Goal: Information Seeking & Learning: Learn about a topic

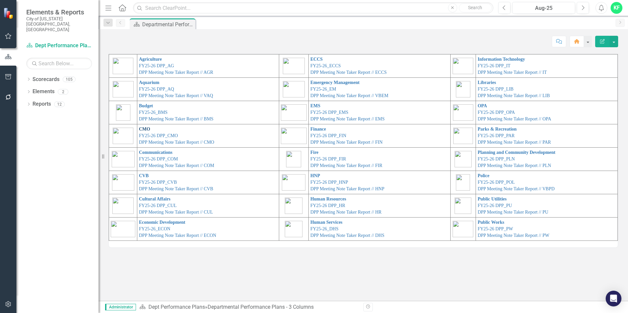
click at [141, 129] on link "CMO" at bounding box center [144, 129] width 11 height 5
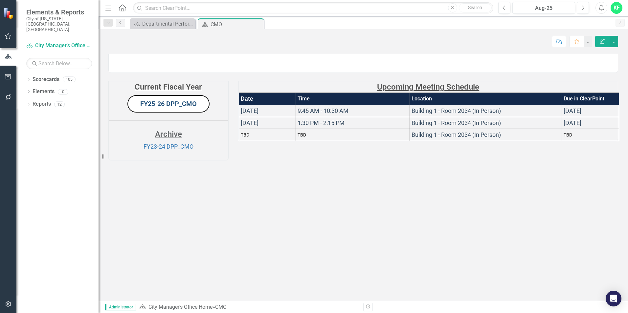
click at [176, 108] on link "FY25-26 DPP_CMO" at bounding box center [168, 104] width 56 height 8
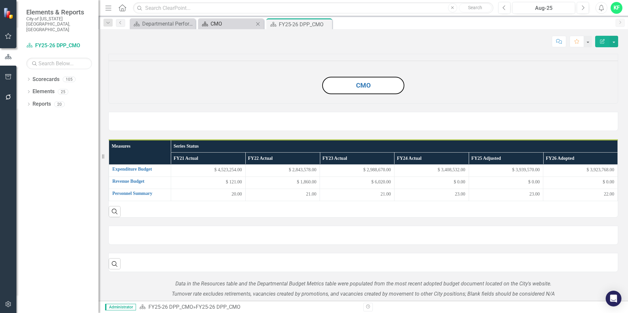
click at [223, 24] on div "CMO" at bounding box center [232, 24] width 43 height 8
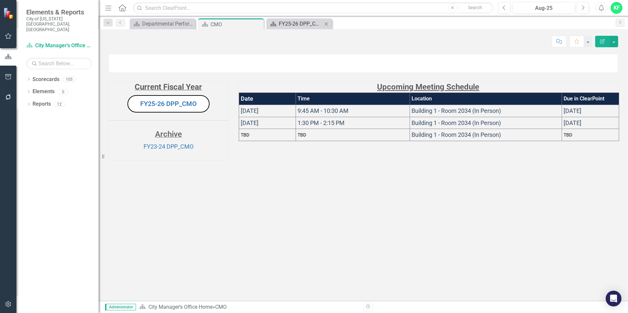
click at [295, 24] on div "FY25-26 DPP_CMO" at bounding box center [300, 24] width 43 height 8
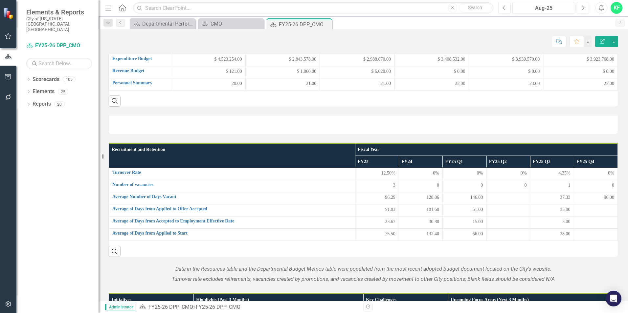
scroll to position [131, 0]
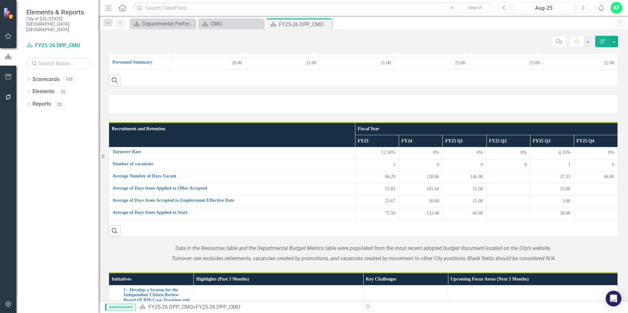
click at [583, 7] on icon "Next" at bounding box center [583, 8] width 4 height 6
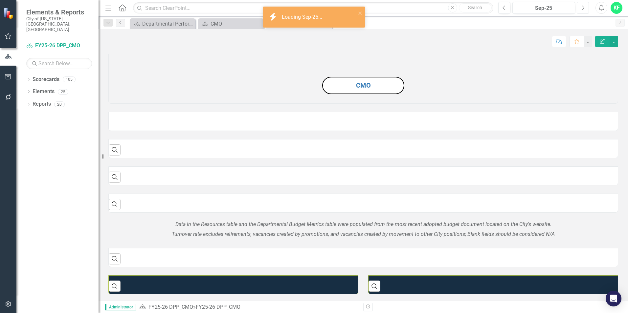
click at [583, 7] on icon "Next" at bounding box center [583, 8] width 4 height 6
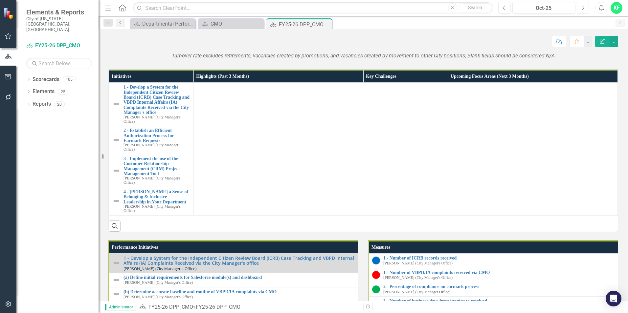
scroll to position [427, 0]
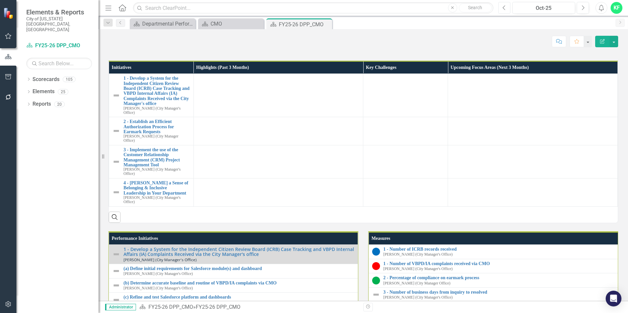
click at [506, 8] on icon "Previous" at bounding box center [505, 8] width 4 height 6
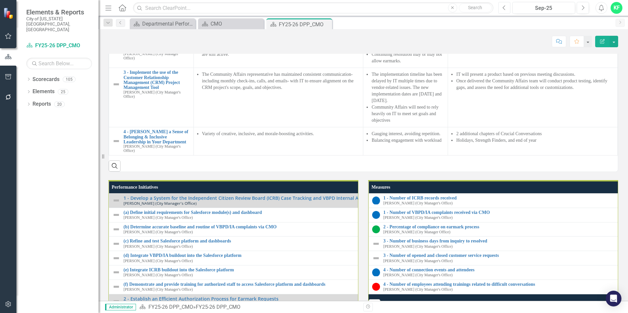
scroll to position [526, 0]
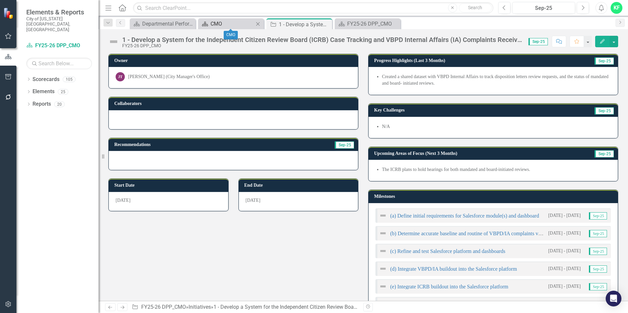
click at [227, 22] on div "CMO" at bounding box center [232, 24] width 43 height 8
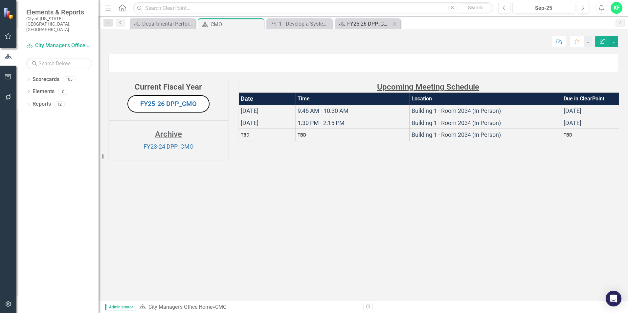
click at [372, 25] on div "FY25-26 DPP_CMO" at bounding box center [368, 24] width 43 height 8
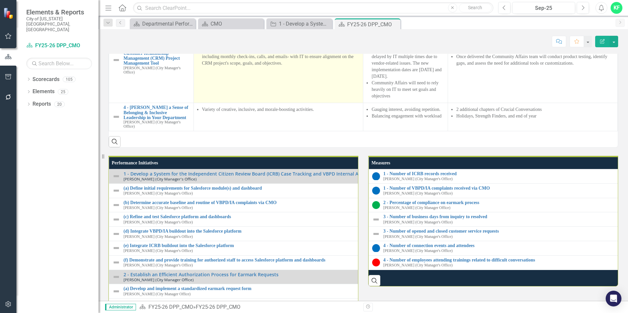
scroll to position [558, 0]
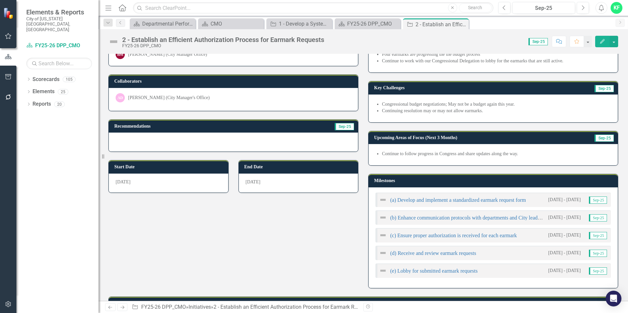
scroll to position [33, 0]
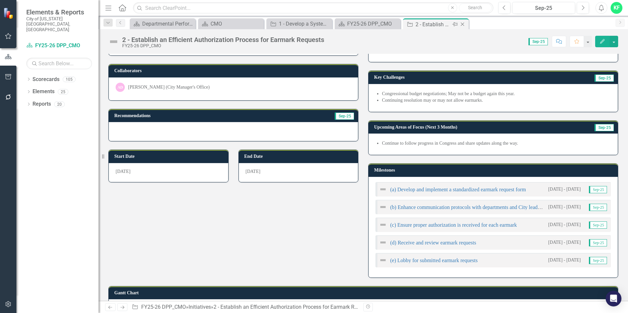
click at [461, 23] on icon "Close" at bounding box center [462, 24] width 7 height 5
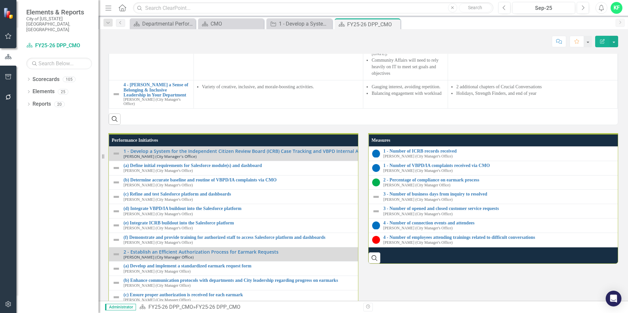
scroll to position [558, 0]
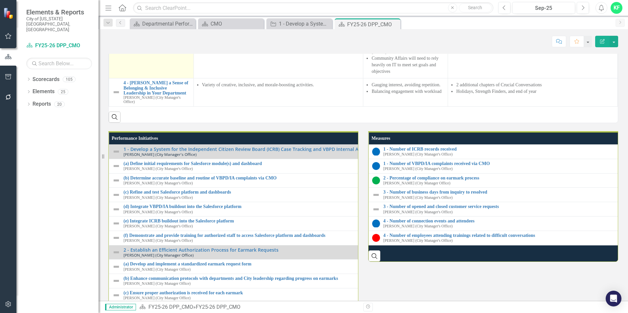
click at [139, 41] on link "3 - Implement the use of the Customer Relationship Management (CRM) Project Man…" at bounding box center [157, 31] width 67 height 20
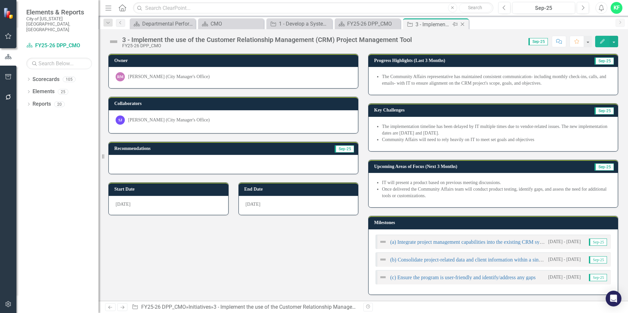
click at [463, 22] on icon "Close" at bounding box center [462, 24] width 7 height 5
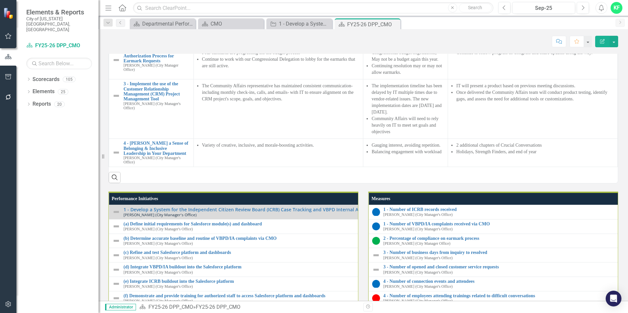
scroll to position [591, 0]
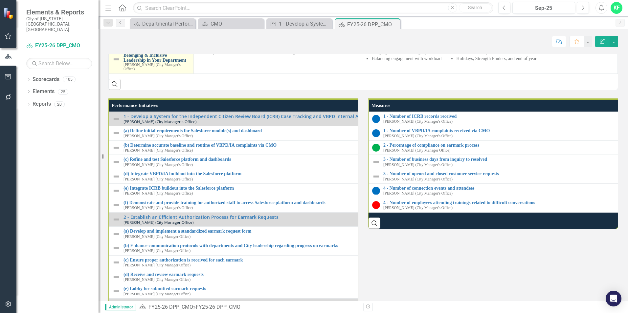
click at [147, 63] on link "4 - [PERSON_NAME] a Sense of Belonging & Inclusive Leadership in Your Department" at bounding box center [157, 55] width 67 height 15
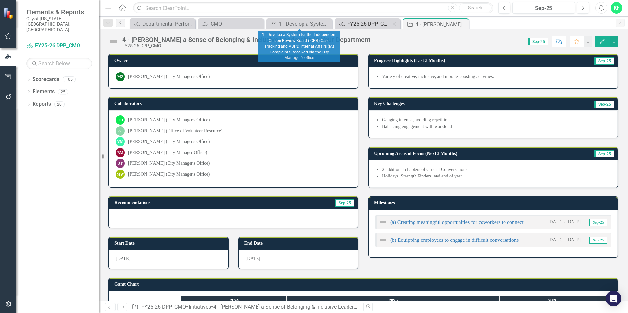
click at [368, 26] on div "FY25-26 DPP_CMO" at bounding box center [368, 24] width 43 height 8
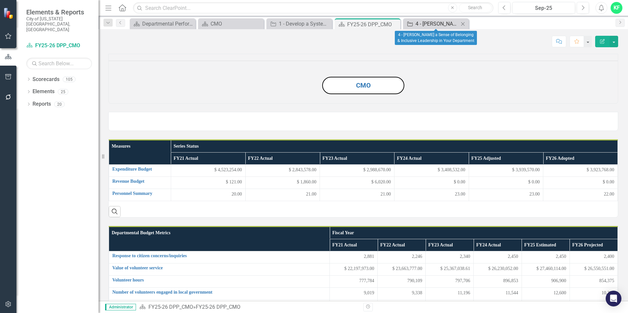
click at [438, 25] on div "4 - [PERSON_NAME] a Sense of Belonging & Inclusive Leadership in Your Department" at bounding box center [437, 24] width 43 height 8
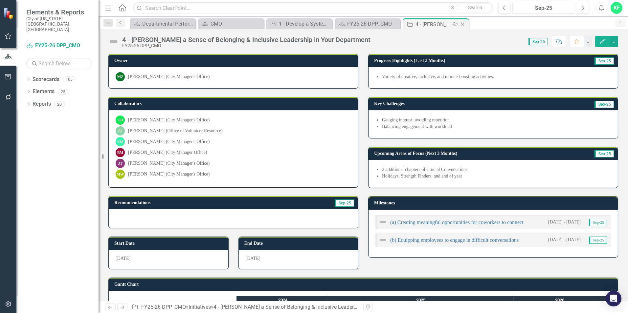
click at [464, 23] on icon at bounding box center [463, 25] width 4 height 4
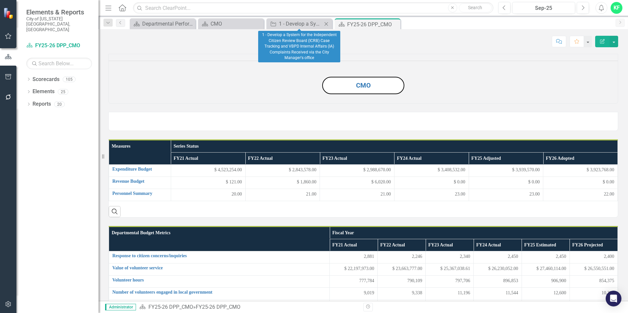
click at [326, 23] on icon at bounding box center [327, 24] width 4 height 4
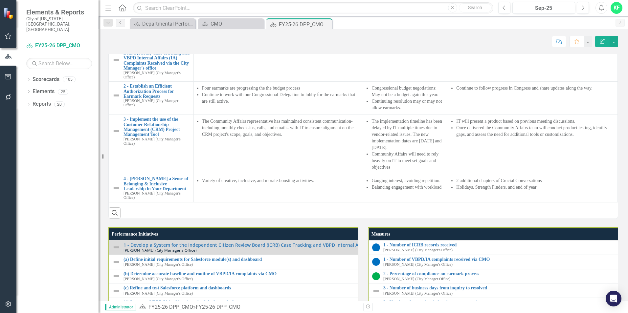
scroll to position [361, 0]
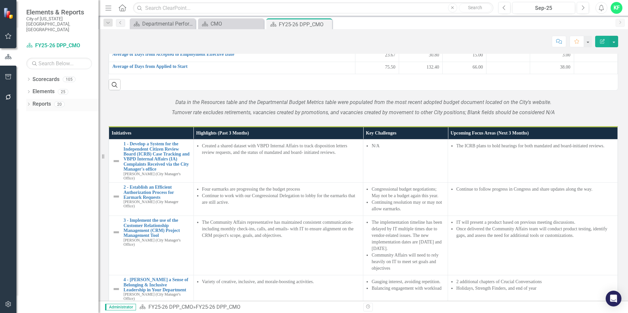
click at [38, 101] on link "Reports" at bounding box center [42, 105] width 18 height 8
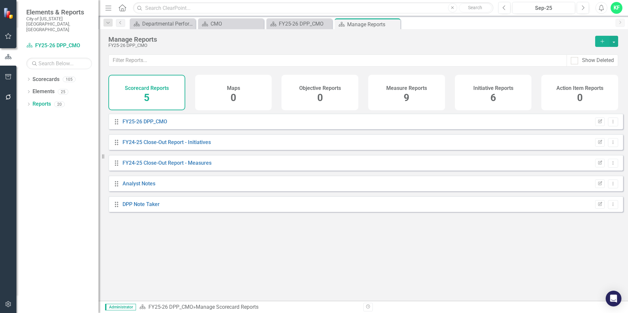
click at [402, 90] on h4 "Measure Reports" at bounding box center [406, 88] width 41 height 6
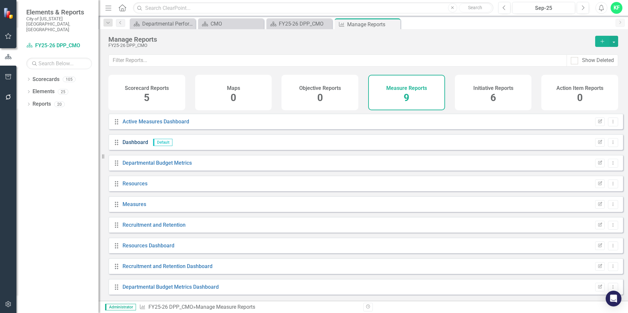
click at [134, 146] on link "Dashboard" at bounding box center [136, 142] width 26 height 6
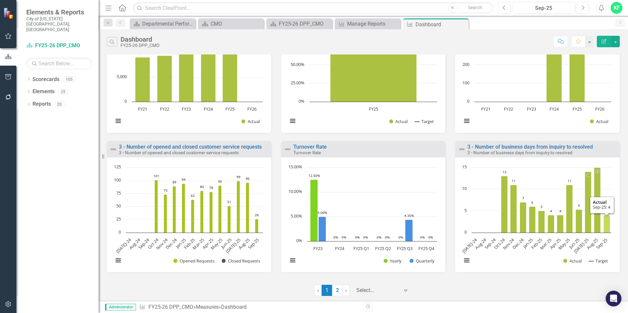
scroll to position [332, 0]
click at [336, 292] on link "2" at bounding box center [337, 290] width 11 height 11
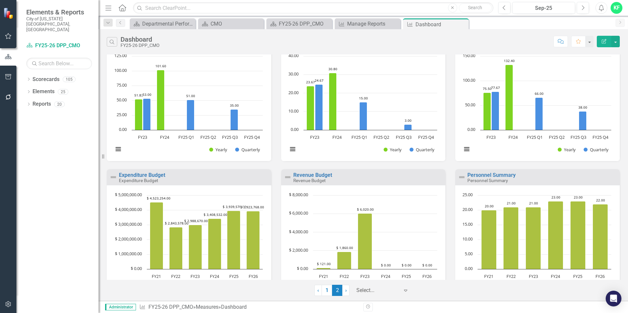
scroll to position [193, 0]
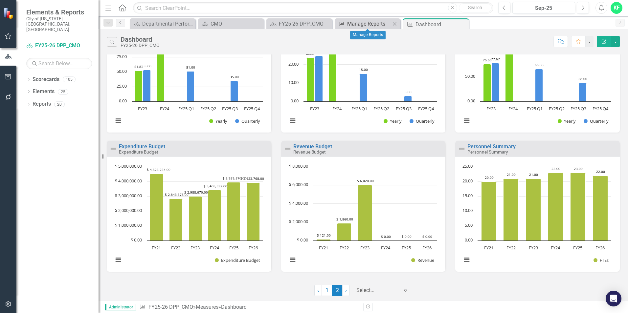
click at [376, 24] on div "Manage Reports" at bounding box center [368, 24] width 43 height 8
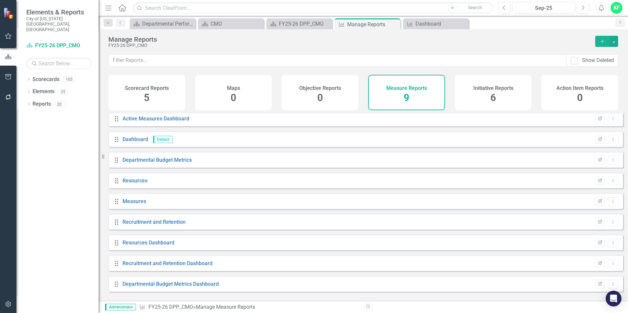
scroll to position [4, 0]
click at [171, 121] on link "Active Measures Dashboard" at bounding box center [156, 118] width 67 height 6
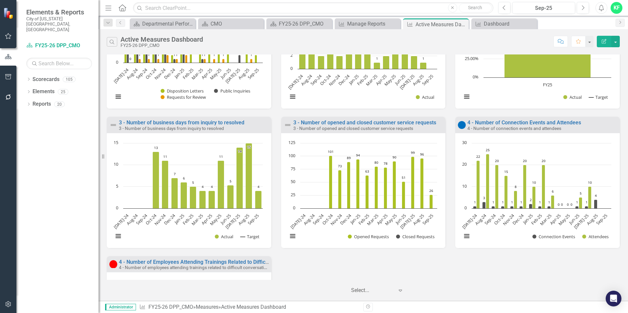
scroll to position [99, 0]
